Goal: Information Seeking & Learning: Find contact information

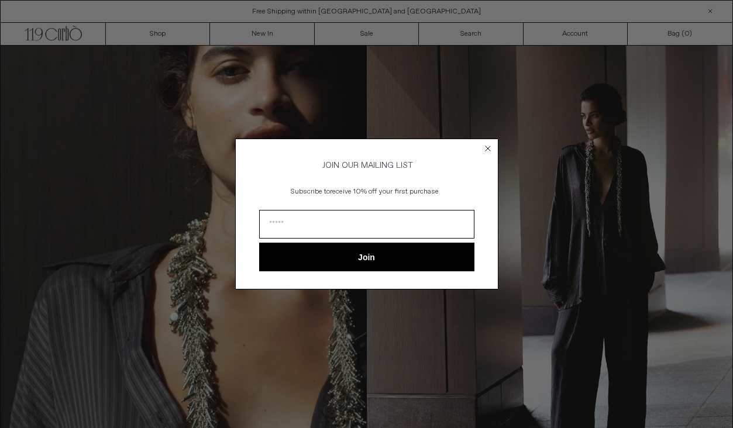
click at [489, 148] on circle "Close dialog" at bounding box center [487, 148] width 11 height 11
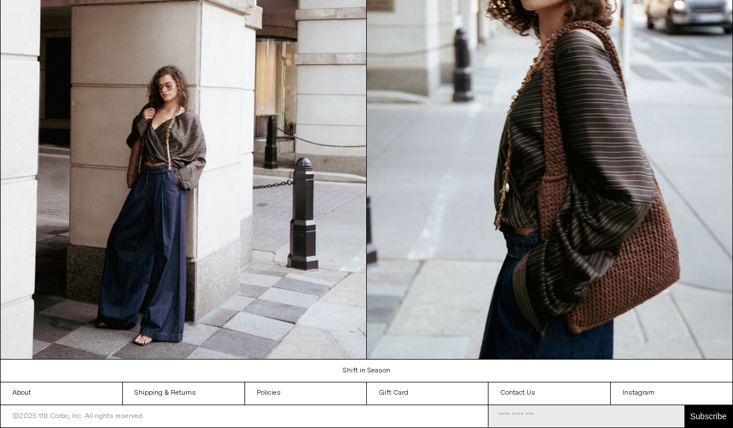
scroll to position [1077, 0]
click at [521, 389] on link "Contact Us" at bounding box center [550, 394] width 122 height 22
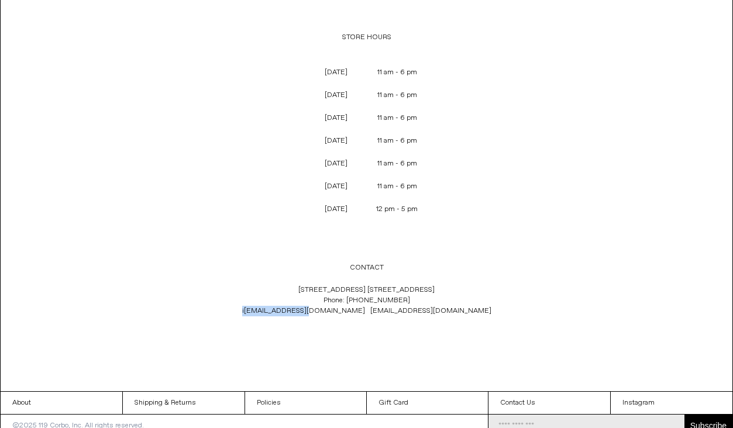
drag, startPoint x: 299, startPoint y: 309, endPoint x: 362, endPoint y: 308, distance: 62.6
click at [362, 308] on p "[STREET_ADDRESS] [GEOGRAPHIC_DATA] 1C4 Phone: [PHONE_NUMBER] i [EMAIL_ADDRESS][…" at bounding box center [367, 300] width 388 height 43
copy span "i [EMAIL_ADDRESS][DOMAIN_NAME]"
drag, startPoint x: 433, startPoint y: 310, endPoint x: 368, endPoint y: 308, distance: 65.0
click at [368, 308] on p "[STREET_ADDRESS] [GEOGRAPHIC_DATA] 1C4 Phone: [PHONE_NUMBER] i [EMAIL_ADDRESS][…" at bounding box center [367, 300] width 388 height 43
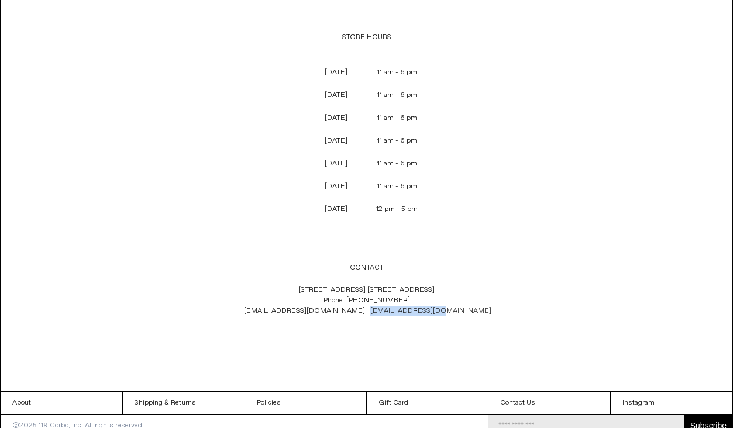
copy link "[EMAIL_ADDRESS][DOMAIN_NAME]"
